Goal: Task Accomplishment & Management: Use online tool/utility

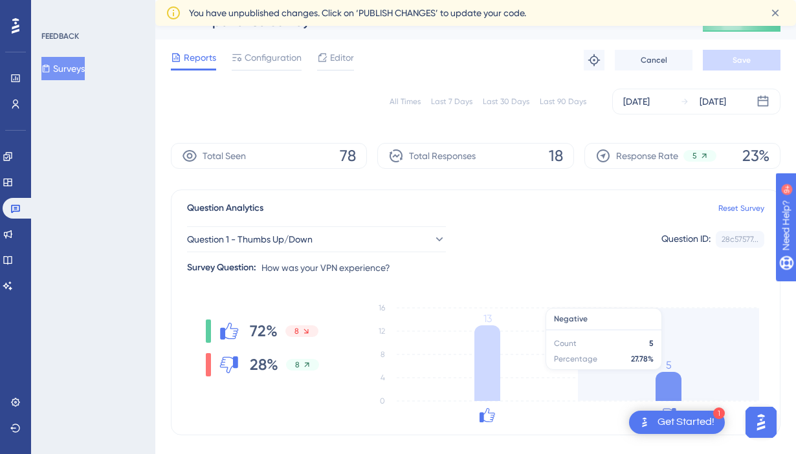
scroll to position [135, 0]
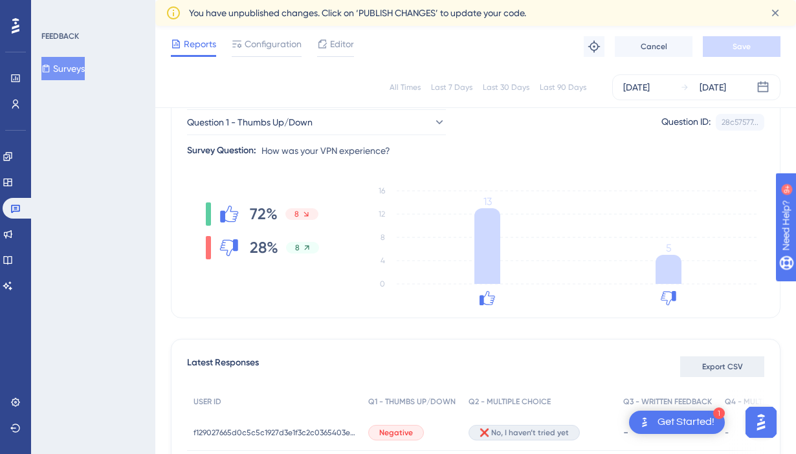
click at [715, 364] on span "Export CSV" at bounding box center [722, 367] width 41 height 10
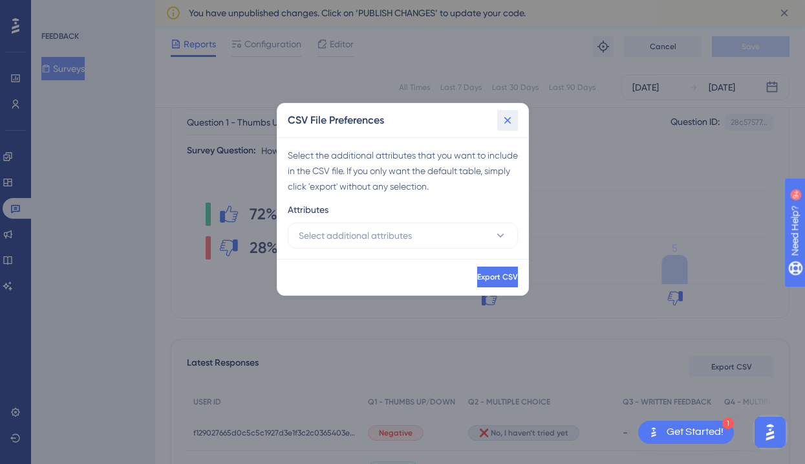
click at [507, 122] on icon at bounding box center [507, 120] width 13 height 13
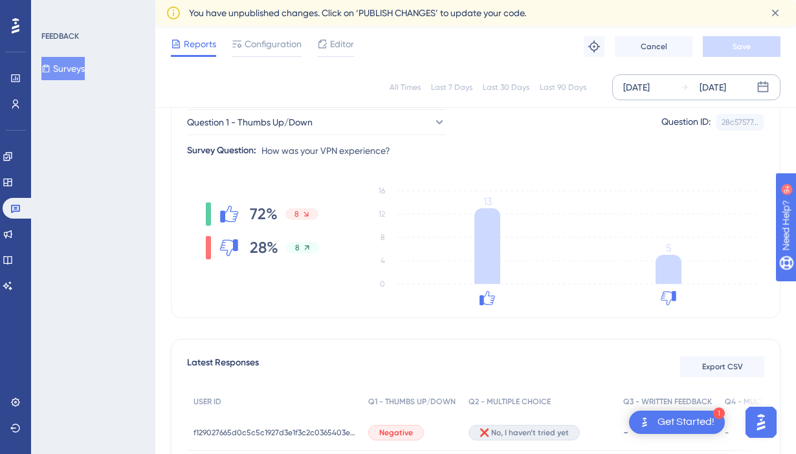
click at [722, 93] on div "[DATE]" at bounding box center [712, 88] width 27 height 16
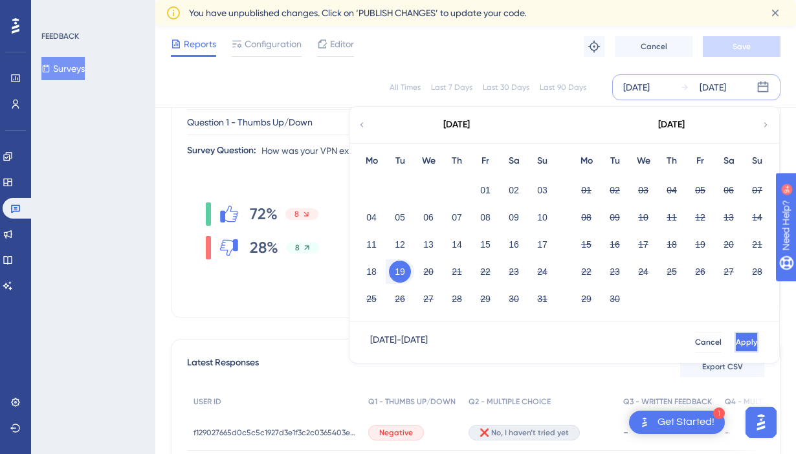
click at [734, 349] on button "Apply" at bounding box center [746, 342] width 24 height 21
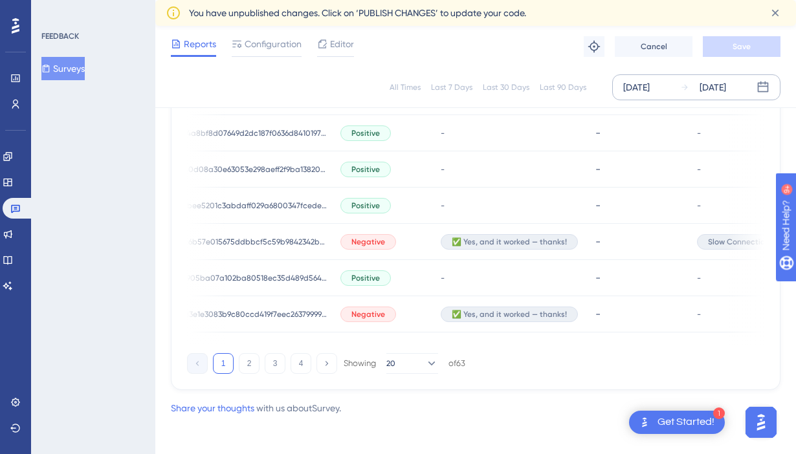
scroll to position [949, 0]
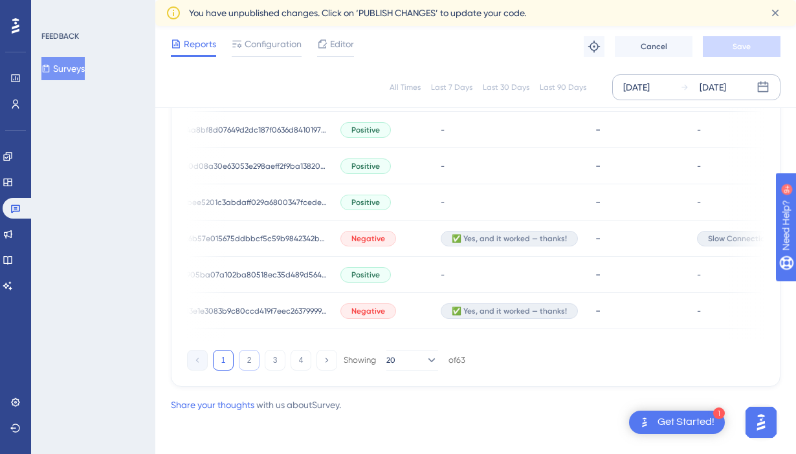
click at [251, 352] on button "2" at bounding box center [249, 360] width 21 height 21
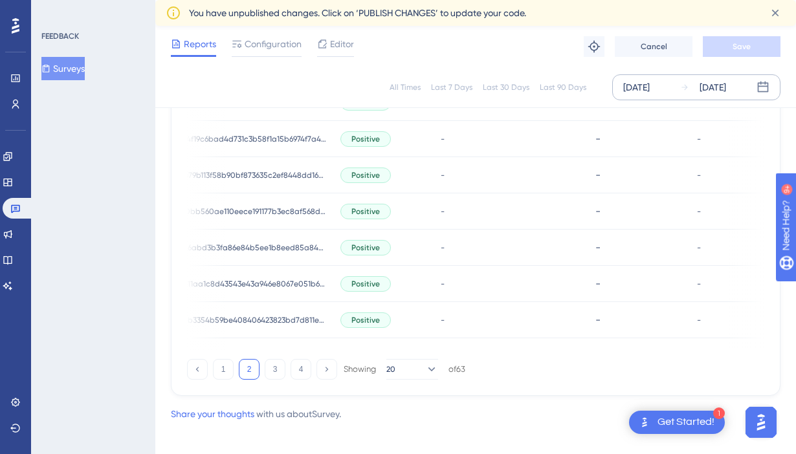
scroll to position [0, 0]
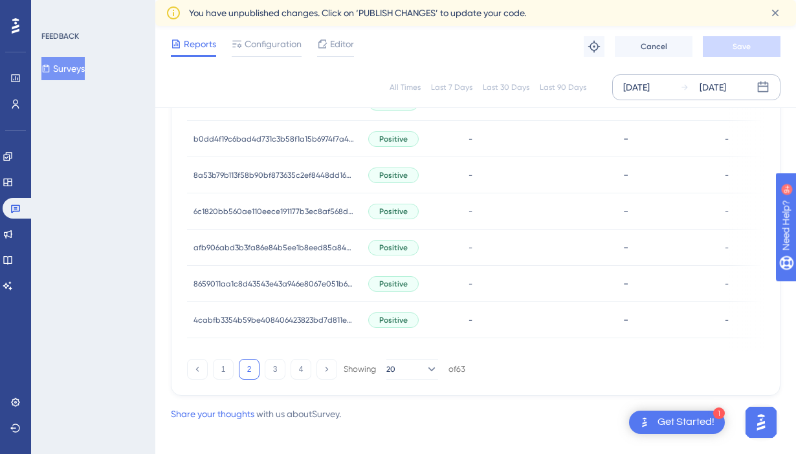
click at [726, 80] on div "[DATE]" at bounding box center [712, 88] width 27 height 16
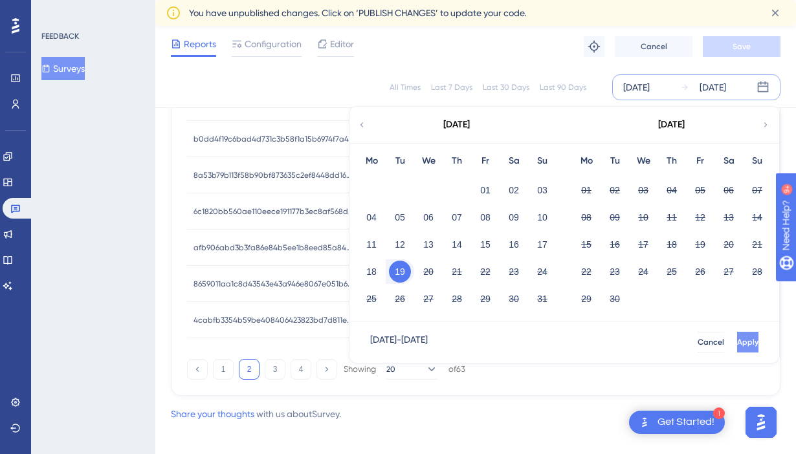
click at [737, 336] on button "Apply" at bounding box center [747, 342] width 21 height 21
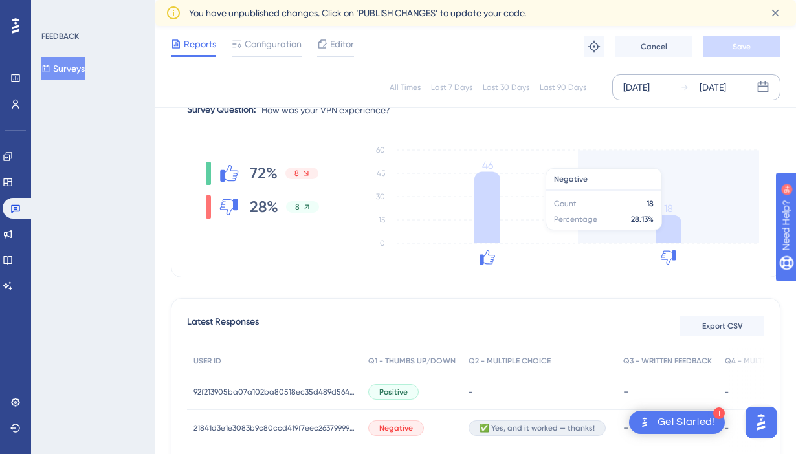
scroll to position [179, 0]
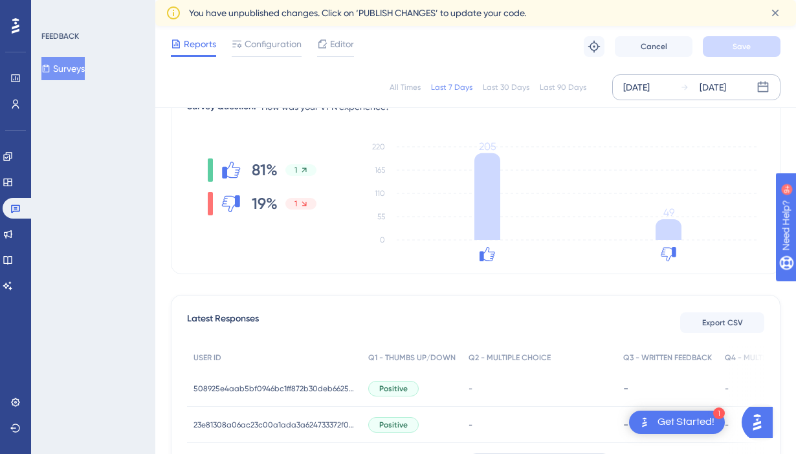
click at [691, 85] on div "[DATE]" at bounding box center [703, 88] width 46 height 16
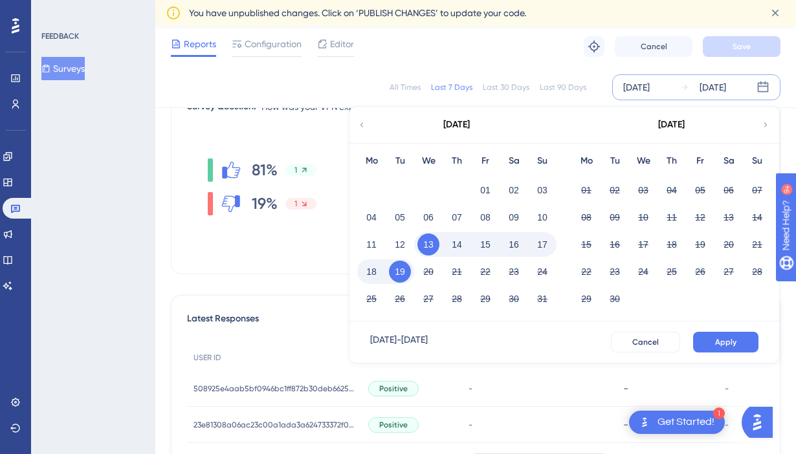
click at [406, 270] on button "19" at bounding box center [400, 272] width 22 height 22
click at [739, 342] on button "Apply" at bounding box center [725, 342] width 65 height 21
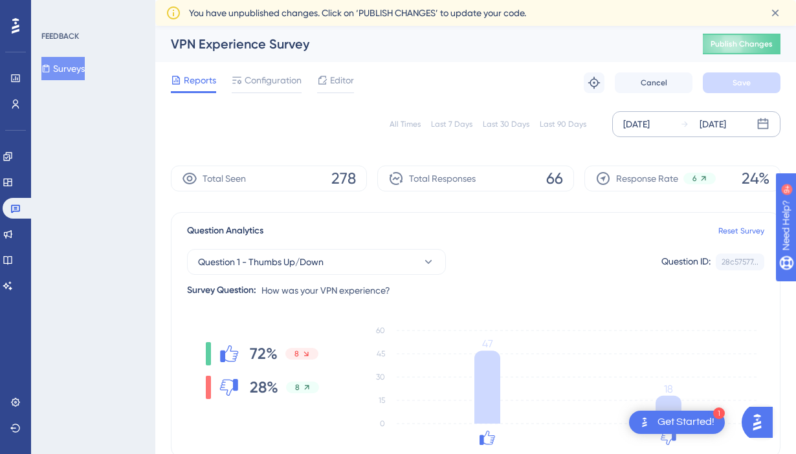
click at [684, 125] on icon at bounding box center [684, 124] width 9 height 9
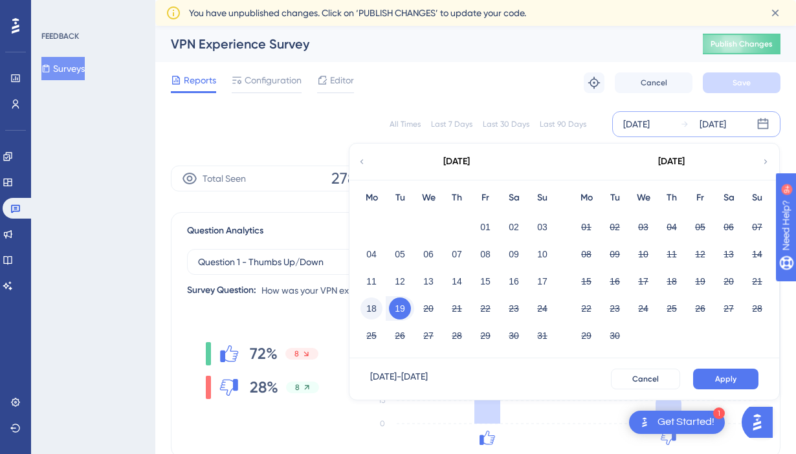
click at [377, 302] on button "18" at bounding box center [371, 309] width 22 height 22
click at [717, 377] on span "Apply" at bounding box center [725, 379] width 21 height 10
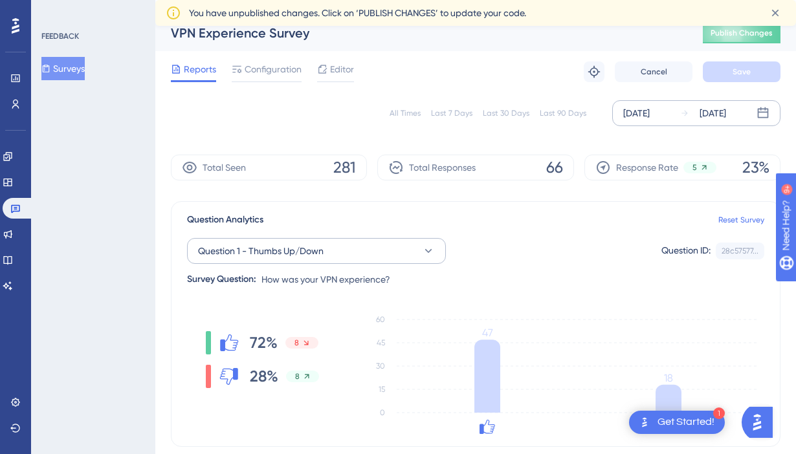
scroll to position [12, 0]
click at [693, 109] on div "[DATE]" at bounding box center [703, 113] width 46 height 16
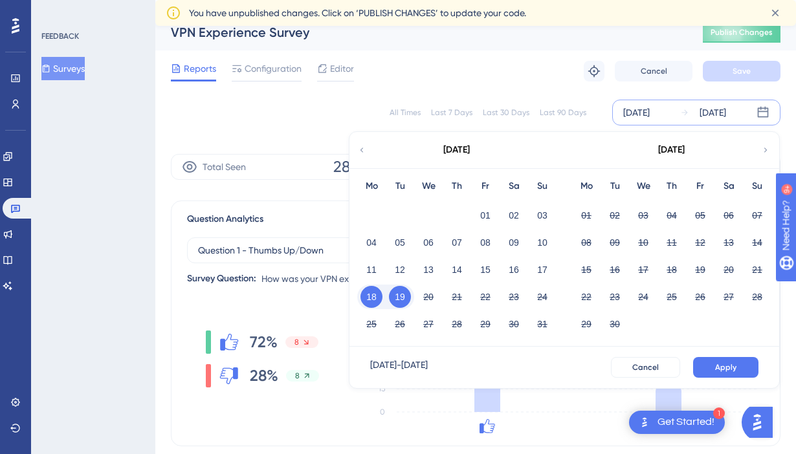
click at [370, 298] on button "18" at bounding box center [371, 297] width 22 height 22
click at [373, 299] on button "18" at bounding box center [371, 297] width 22 height 22
click at [718, 358] on button "Apply" at bounding box center [725, 367] width 65 height 21
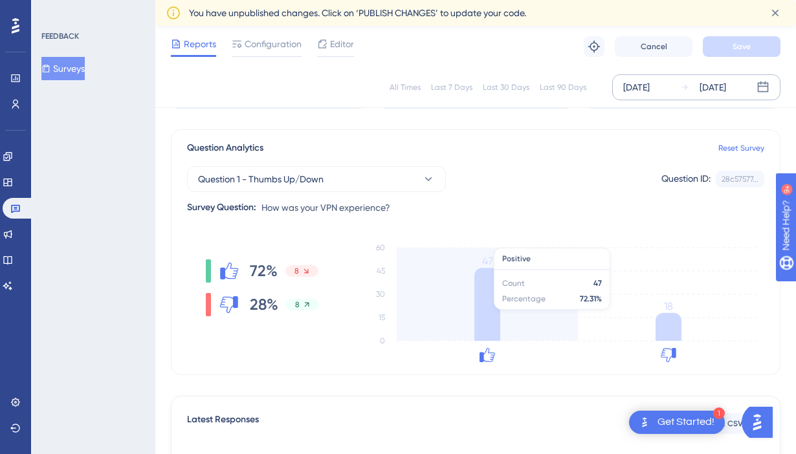
scroll to position [30, 0]
